Goal: Transaction & Acquisition: Download file/media

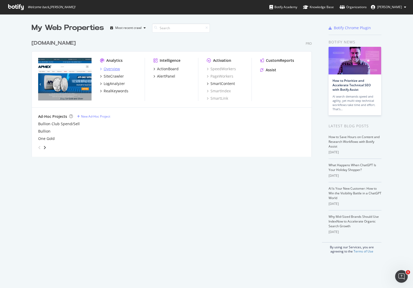
click at [104, 67] on div "Overview" at bounding box center [112, 68] width 16 height 5
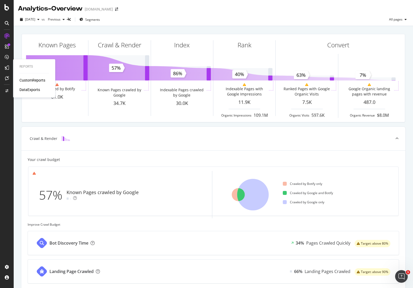
click at [29, 89] on div "DataExports" at bounding box center [29, 89] width 21 height 5
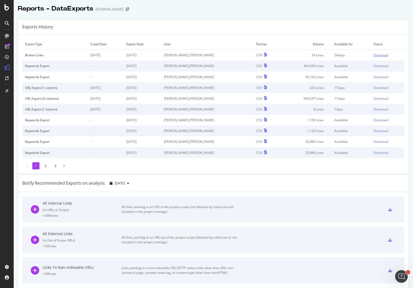
click at [374, 55] on div "Download" at bounding box center [381, 55] width 15 height 4
click at [374, 68] on div "Download" at bounding box center [381, 66] width 15 height 4
